Goal: Information Seeking & Learning: Learn about a topic

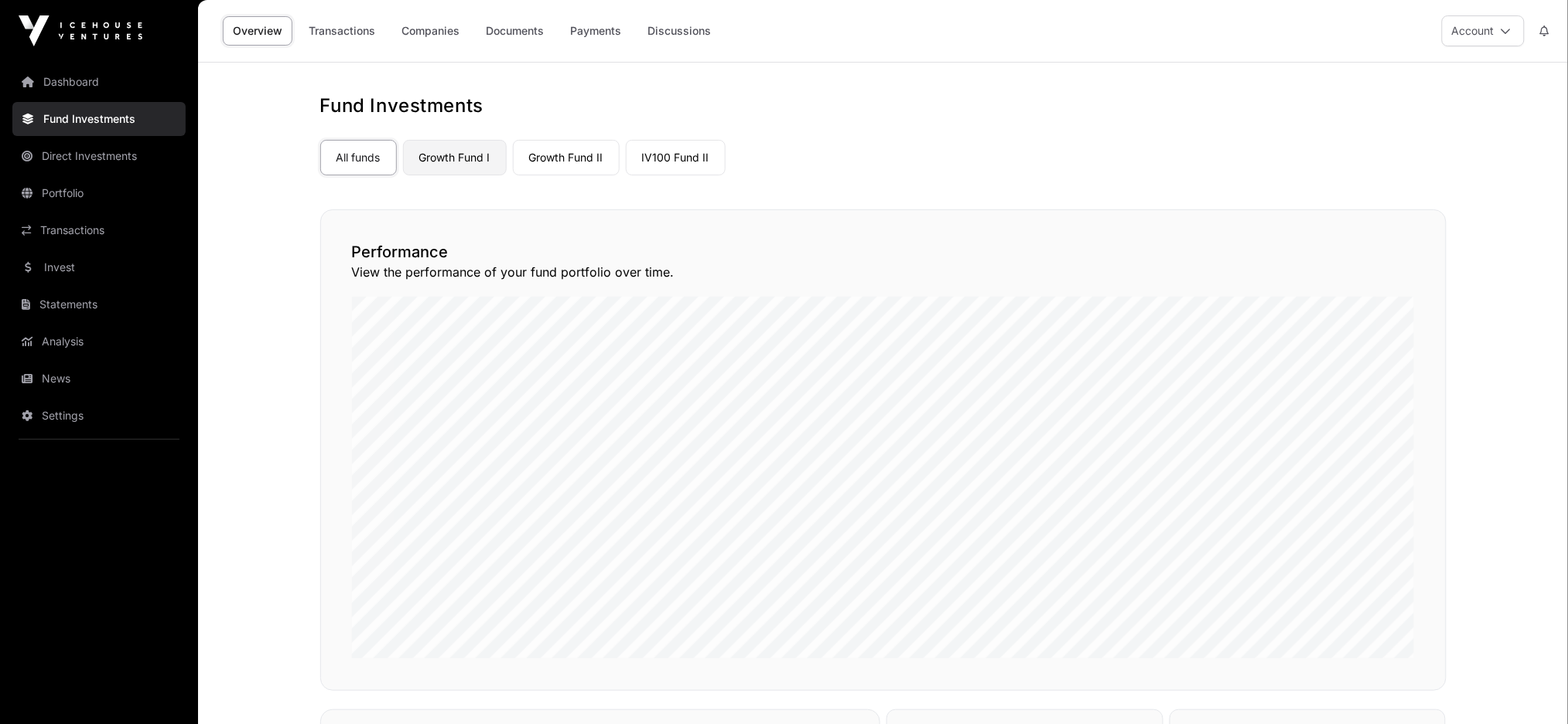
click at [439, 151] on link "Growth Fund I" at bounding box center [454, 158] width 103 height 35
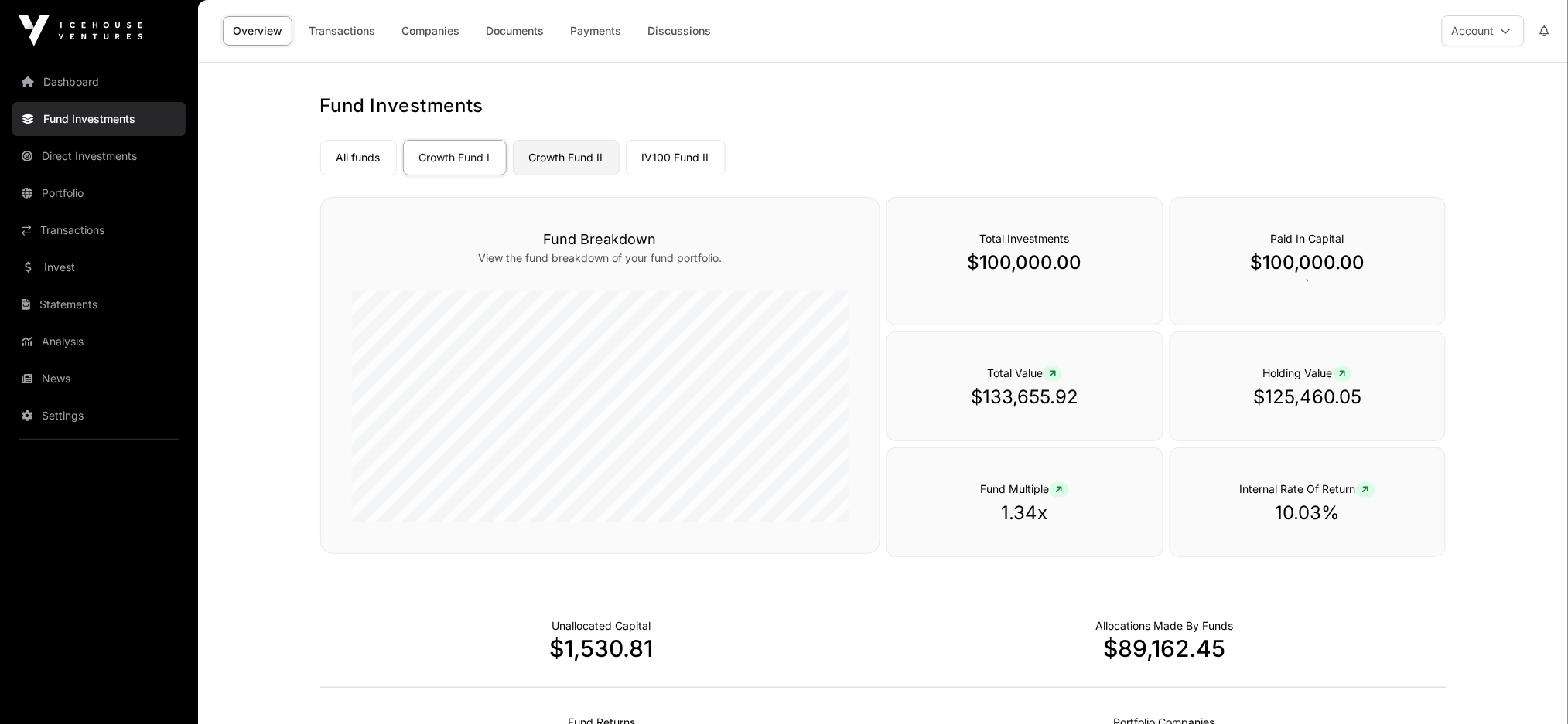
click at [584, 152] on link "Growth Fund II" at bounding box center [565, 158] width 107 height 35
click at [666, 151] on link "IV100 Fund II" at bounding box center [675, 158] width 100 height 35
click at [474, 149] on link "Growth Fund I" at bounding box center [454, 158] width 103 height 35
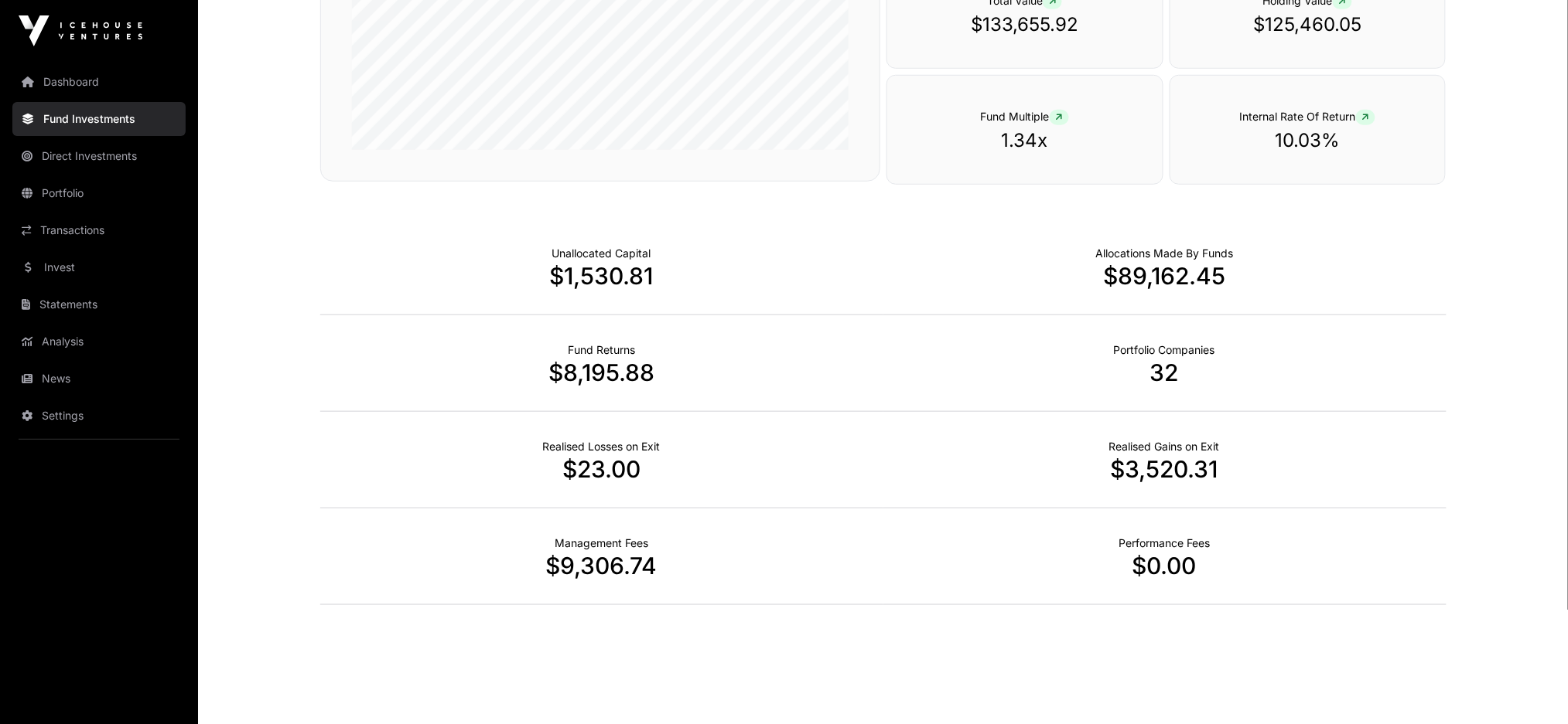
scroll to position [365, 0]
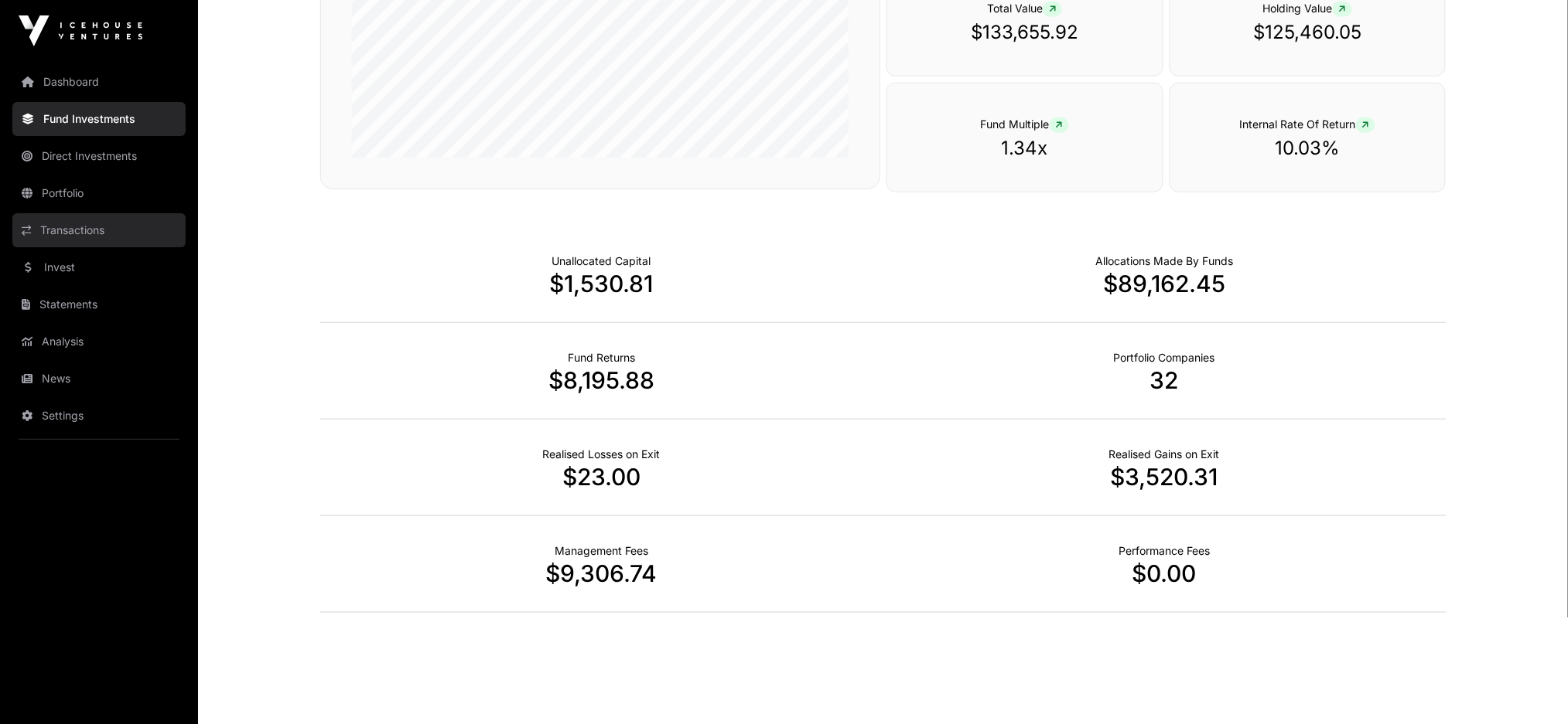
click at [73, 231] on link "Transactions" at bounding box center [99, 230] width 173 height 34
